Goal: Information Seeking & Learning: Learn about a topic

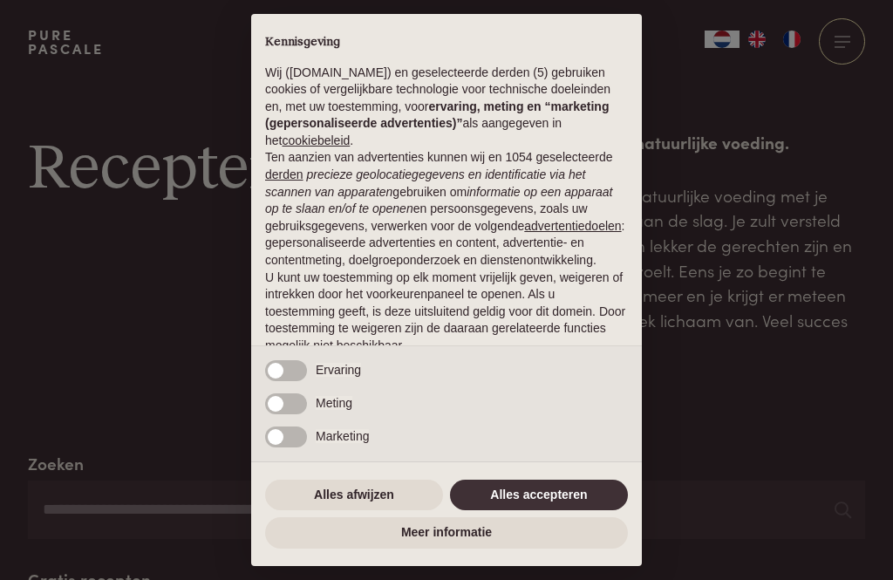
click at [553, 500] on button "Alles accepteren" at bounding box center [539, 495] width 178 height 31
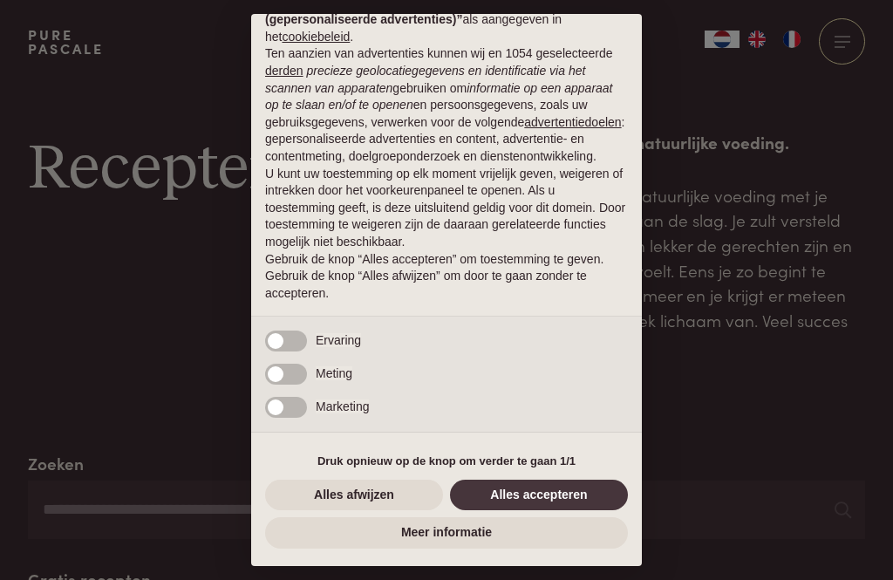
click at [548, 489] on button "Alles accepteren" at bounding box center [539, 495] width 178 height 31
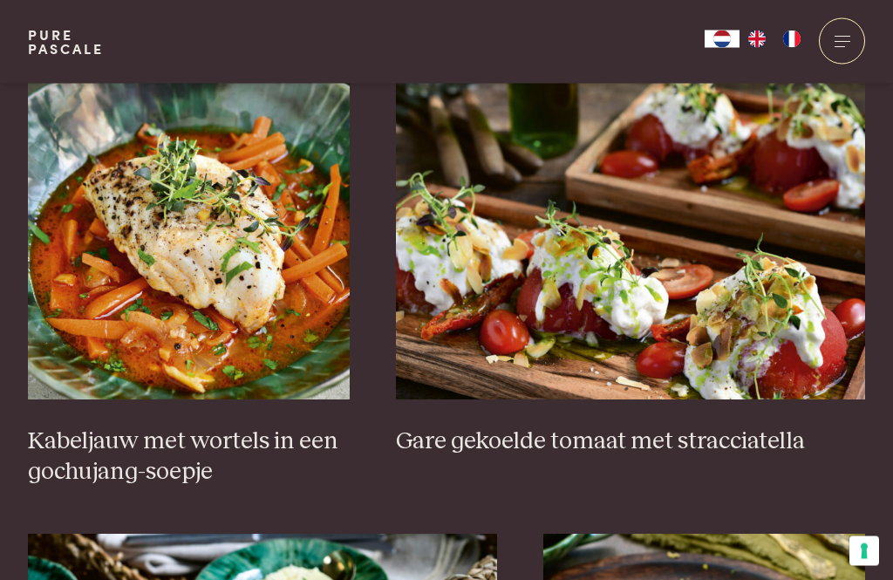
scroll to position [1198, 0]
click at [168, 441] on h3 "Kabeljauw met wortels in een gochujang-soepje" at bounding box center [189, 457] width 322 height 60
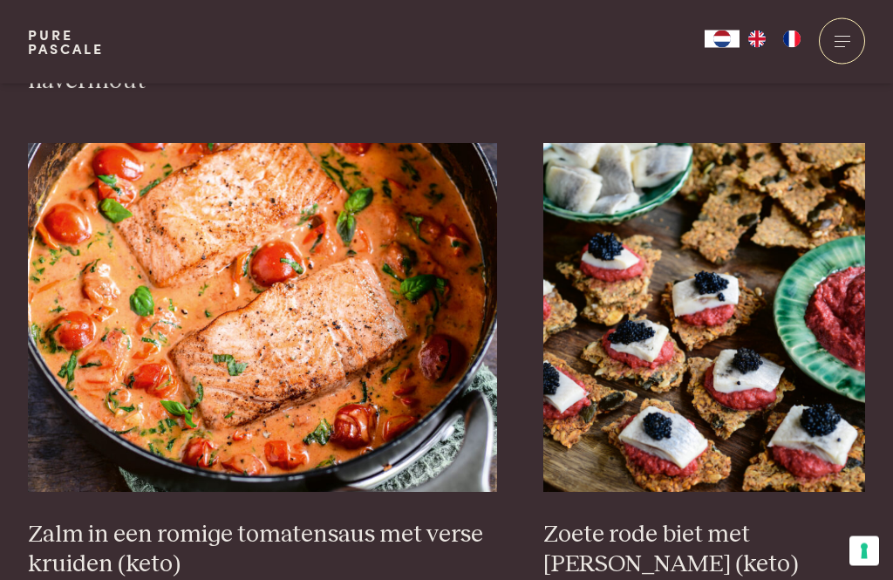
scroll to position [3039, 0]
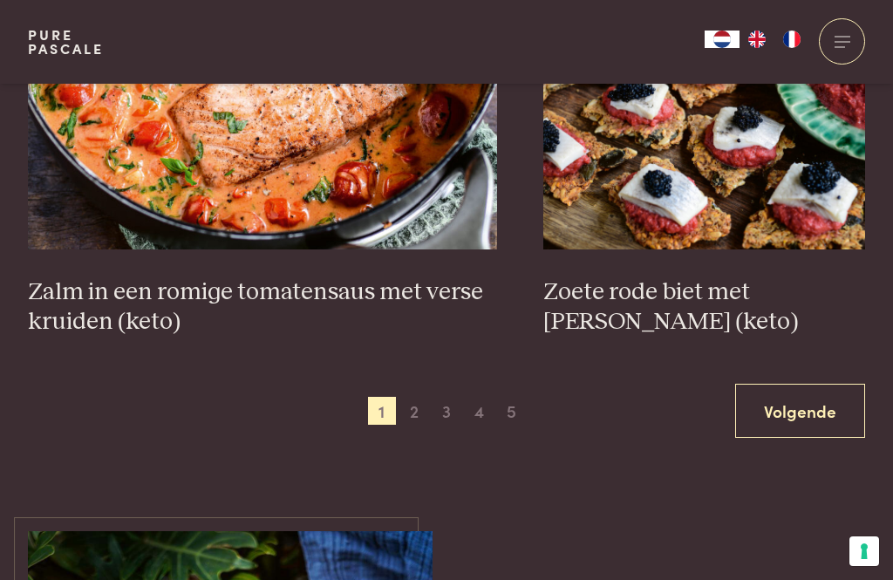
click at [813, 402] on link "Volgende" at bounding box center [800, 411] width 130 height 55
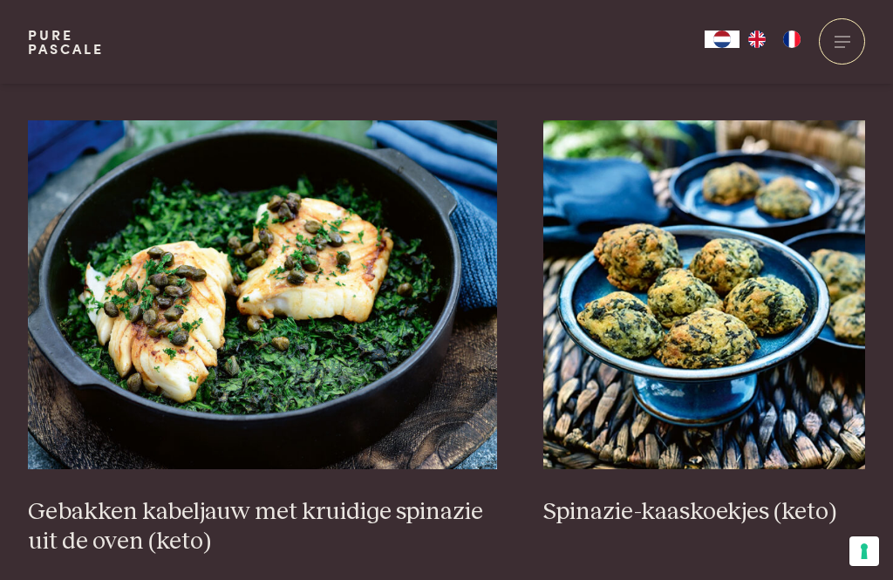
scroll to position [3020, 0]
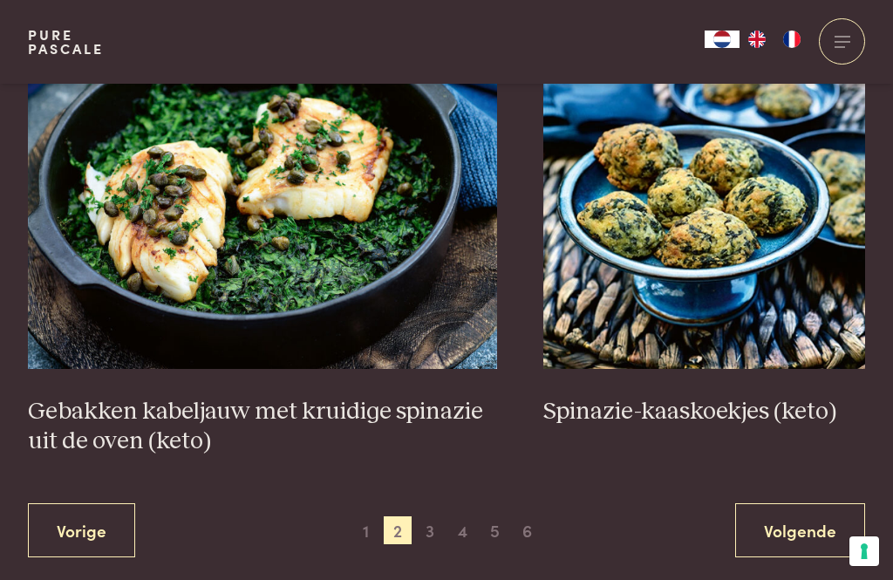
click at [808, 525] on link "Volgende" at bounding box center [800, 530] width 130 height 55
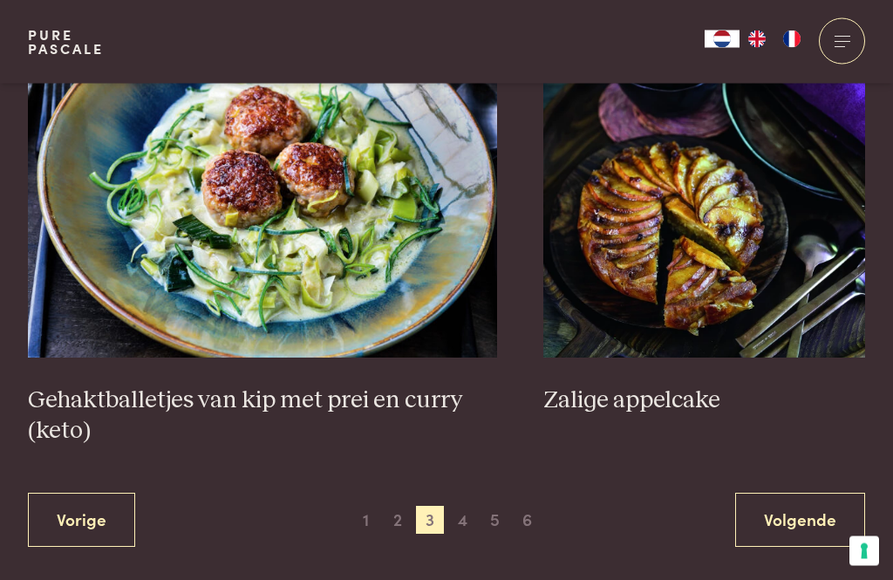
scroll to position [3263, 0]
click at [803, 528] on link "Volgende" at bounding box center [800, 520] width 130 height 55
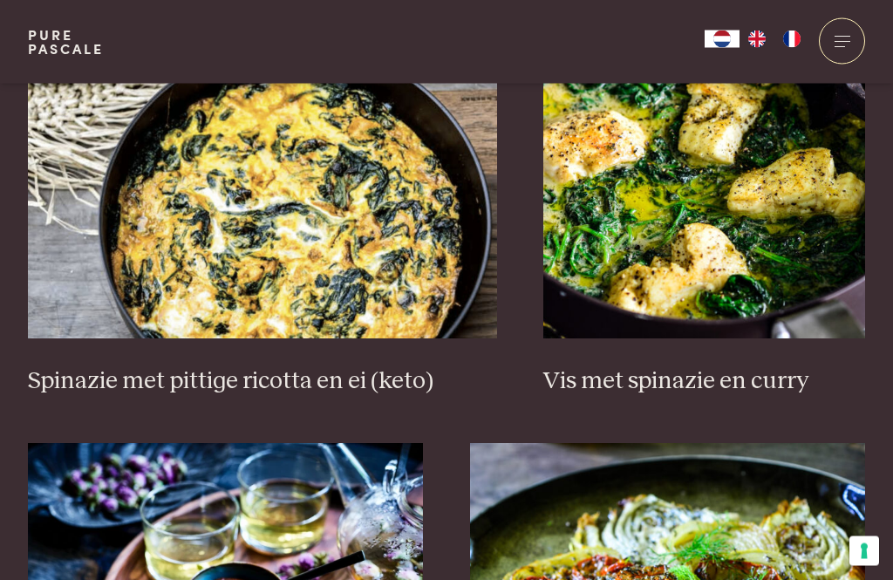
scroll to position [1772, 0]
click at [374, 245] on img at bounding box center [262, 164] width 469 height 349
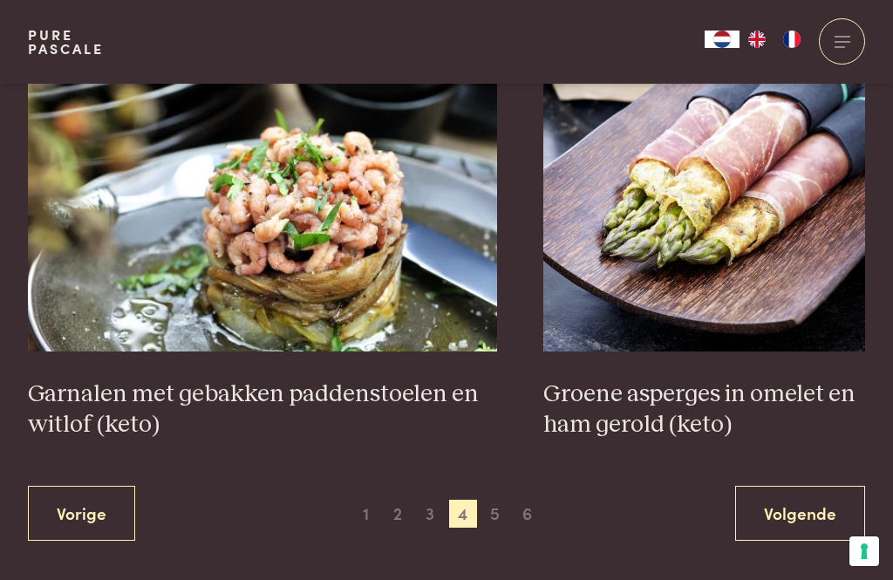
scroll to position [3151, 0]
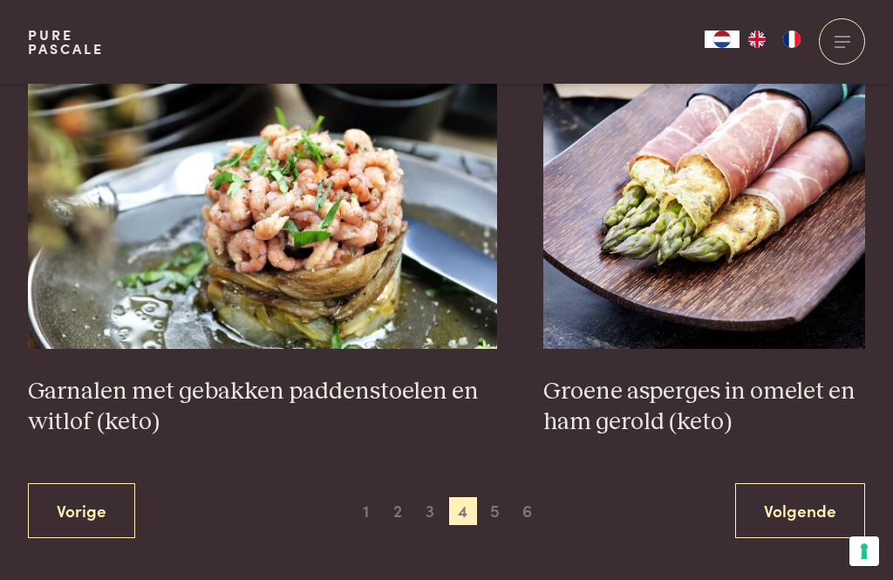
click at [300, 386] on h3 "Garnalen met gebakken paddenstoelen en witlof (keto)" at bounding box center [262, 407] width 469 height 60
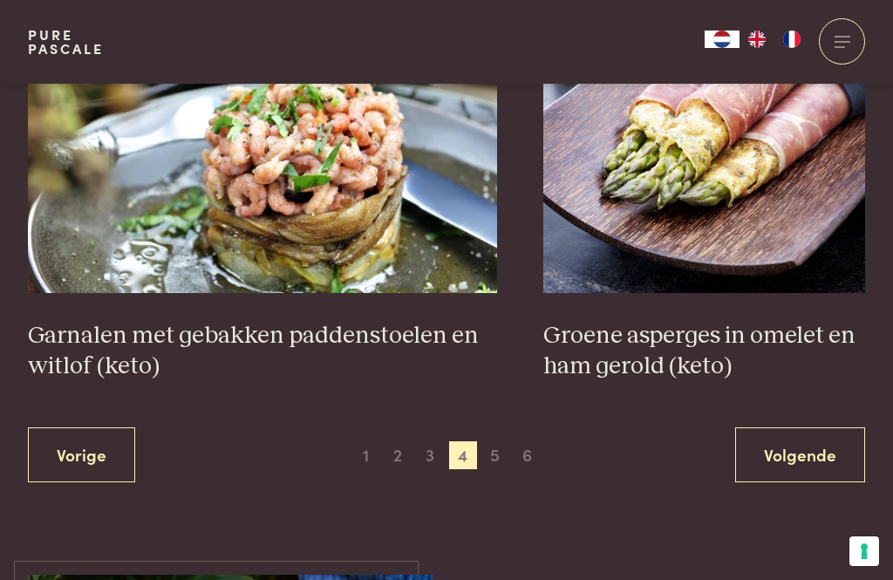
click at [808, 456] on link "Volgende" at bounding box center [800, 454] width 130 height 55
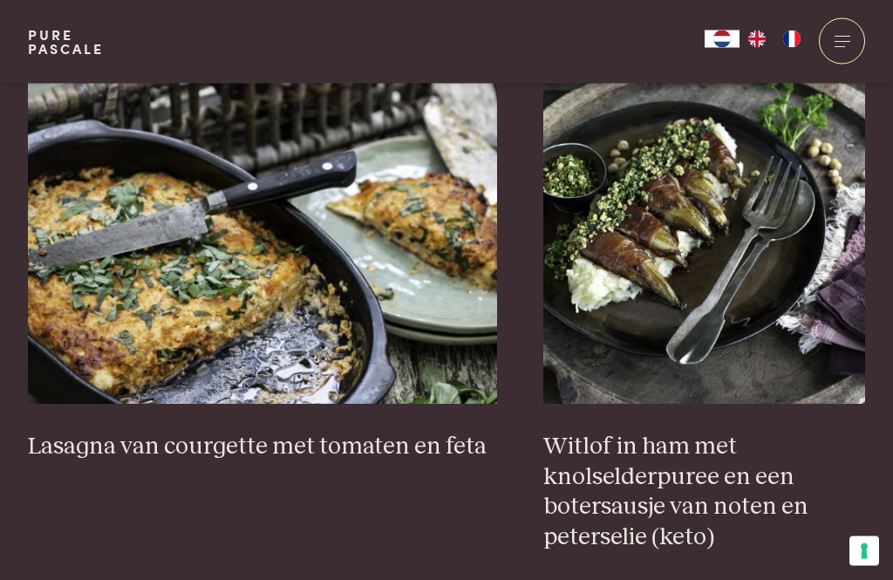
scroll to position [1646, 0]
click at [321, 433] on h3 "Lasagna van courgette met tomaten en feta" at bounding box center [262, 447] width 469 height 31
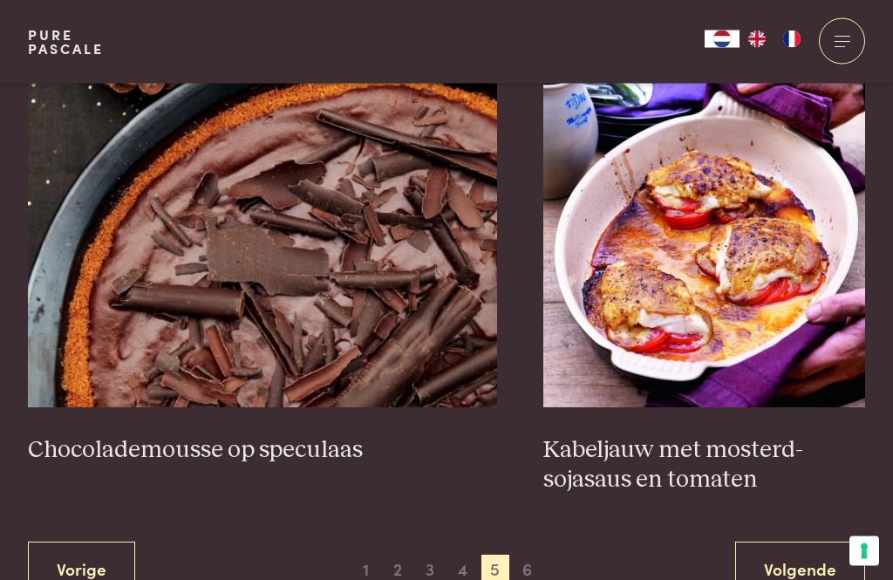
scroll to position [3128, 0]
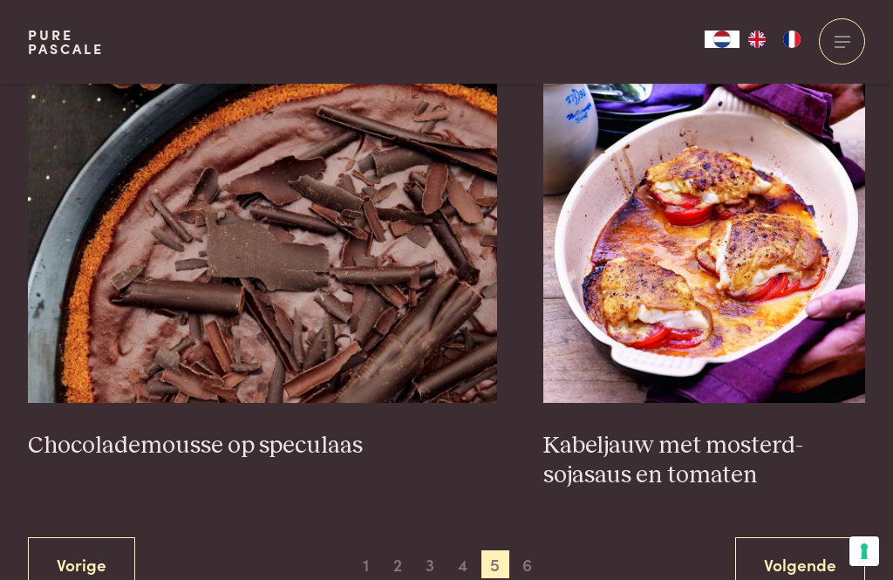
click at [808, 564] on link "Volgende" at bounding box center [800, 564] width 130 height 55
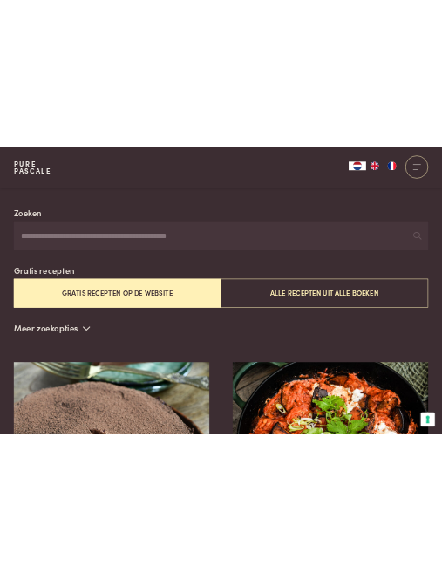
scroll to position [367, 0]
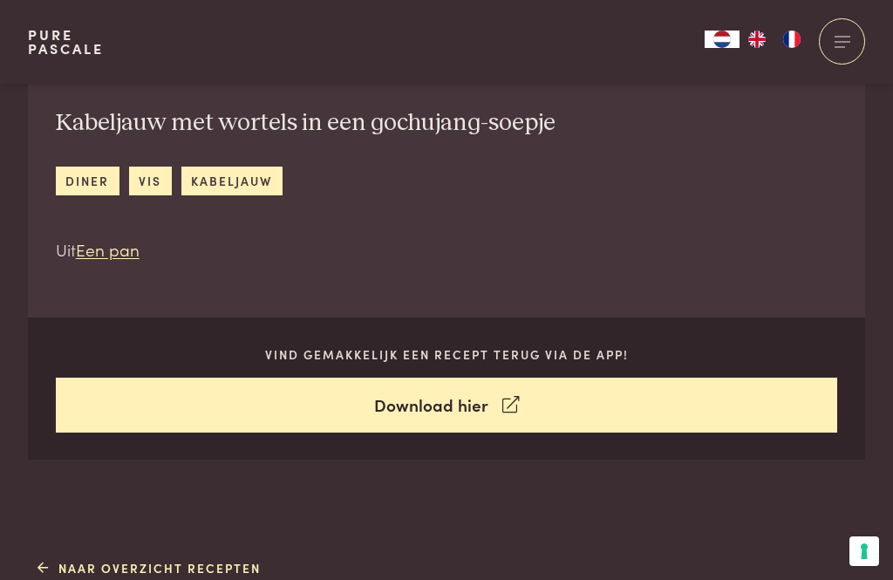
scroll to position [585, 0]
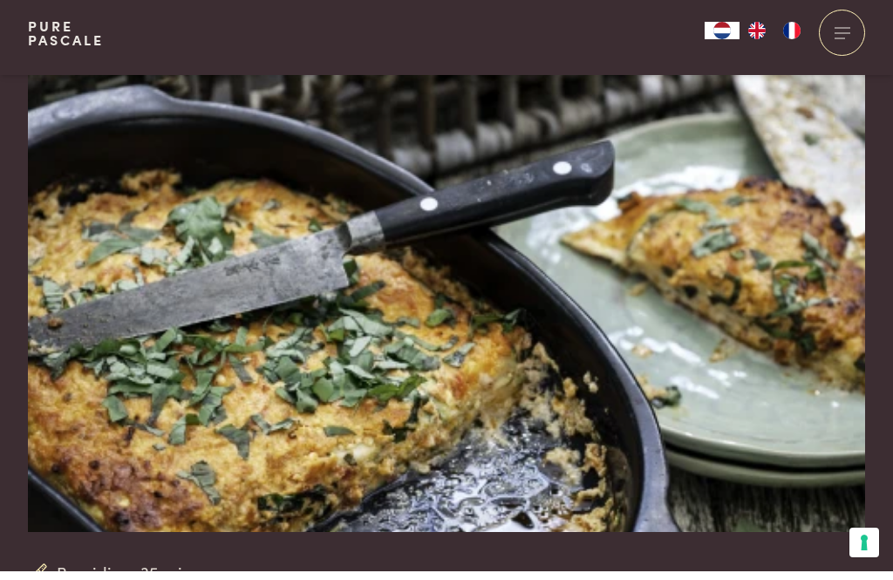
scroll to position [54, 0]
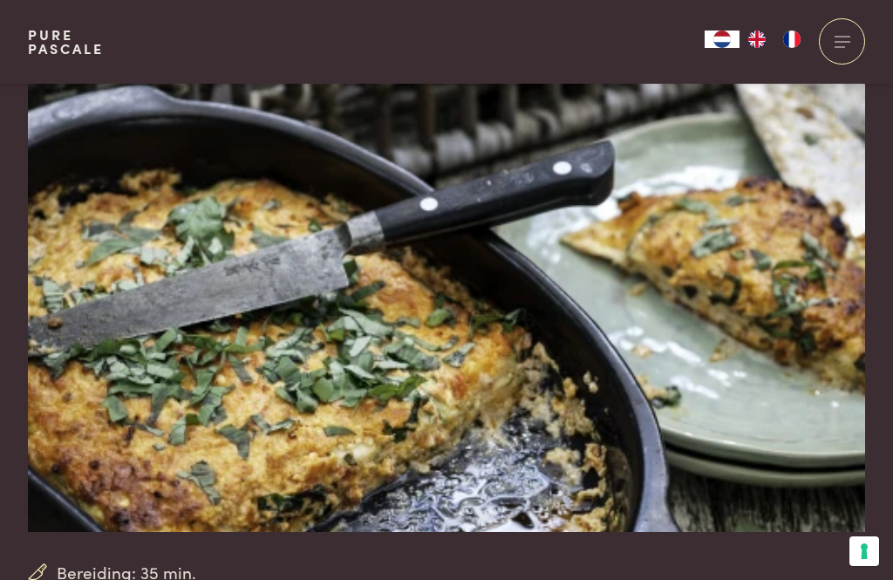
click at [683, 321] on img at bounding box center [447, 281] width 838 height 503
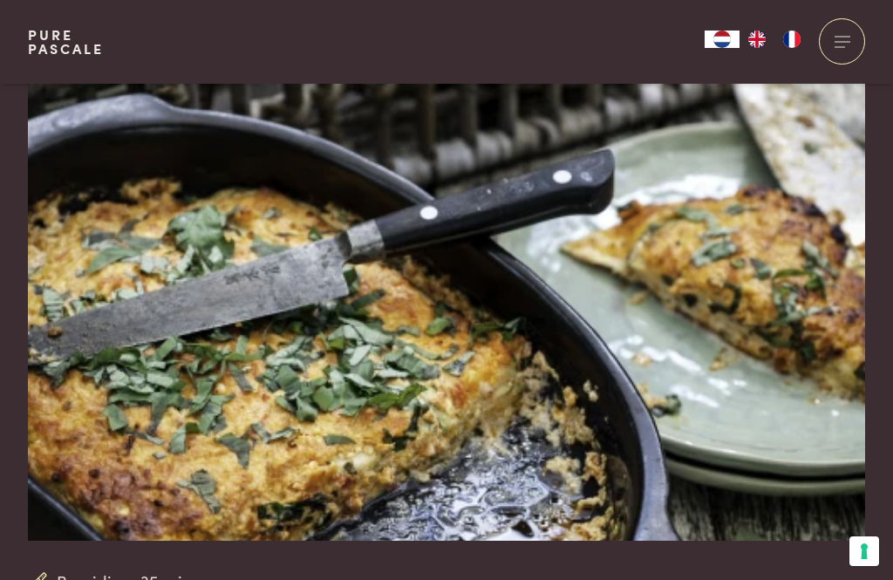
scroll to position [44, 0]
